Goal: Download file/media

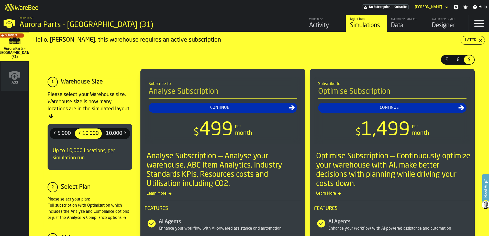
click at [397, 27] on div "Data" at bounding box center [407, 25] width 32 height 8
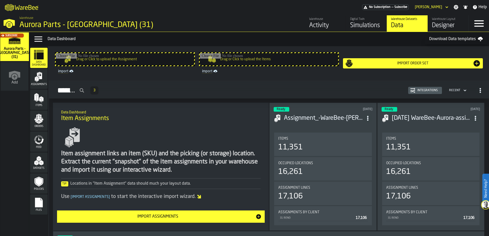
click at [34, 205] on icon "menu Files" at bounding box center [39, 203] width 10 height 10
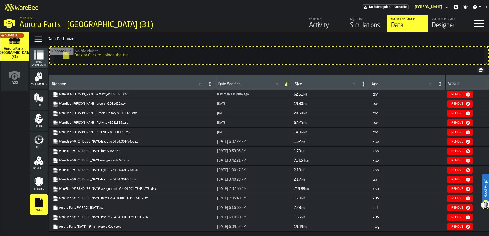
click at [101, 103] on link "WareBee-[PERSON_NAME]-orders-v2081425.csv" at bounding box center [131, 103] width 157 height 5
